Goal: Information Seeking & Learning: Learn about a topic

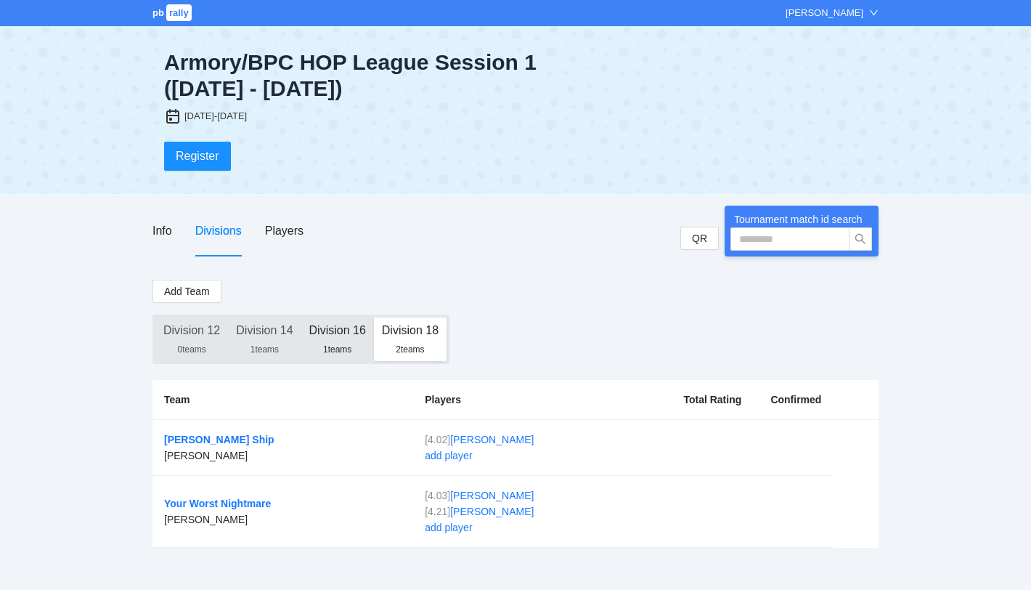
click at [354, 336] on div "Division 16" at bounding box center [337, 330] width 57 height 26
click at [341, 350] on div "1 teams" at bounding box center [337, 349] width 57 height 12
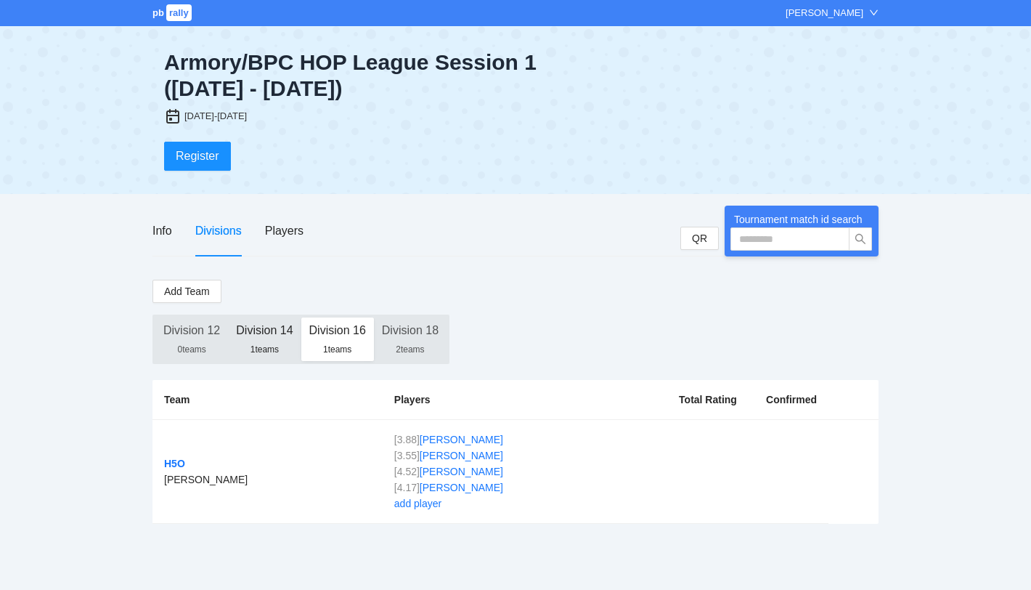
click at [269, 348] on div "1 teams" at bounding box center [264, 349] width 57 height 12
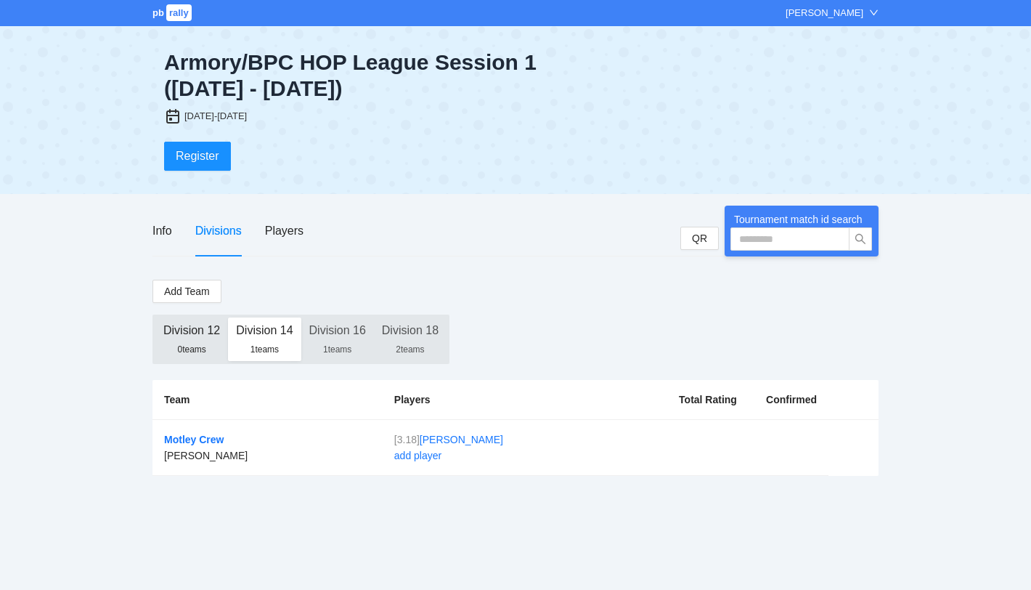
click at [194, 340] on div "Division 12" at bounding box center [191, 330] width 57 height 26
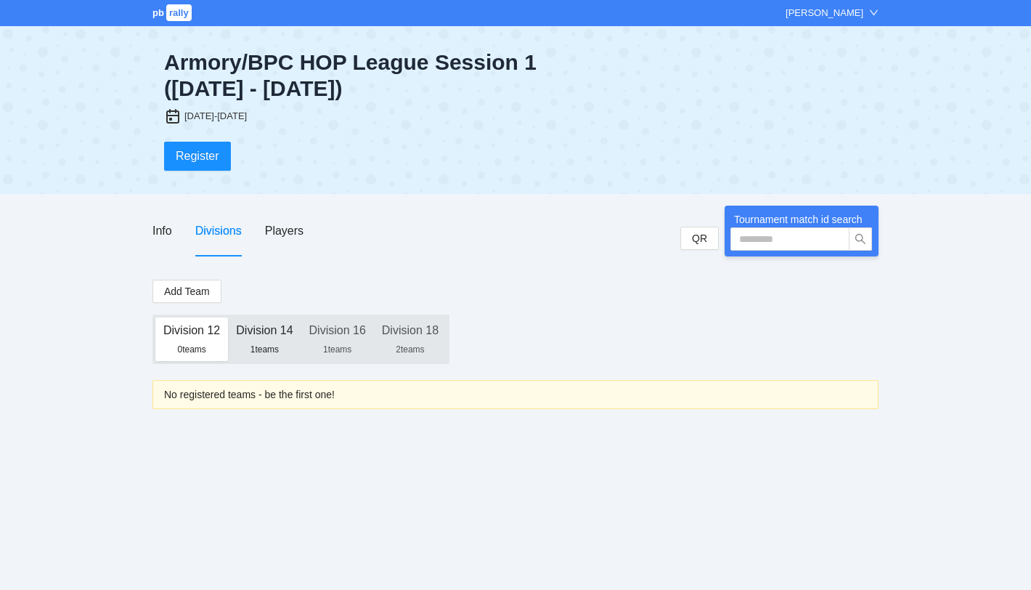
click at [264, 340] on div "Division 14" at bounding box center [264, 330] width 57 height 26
